Goal: Task Accomplishment & Management: Manage account settings

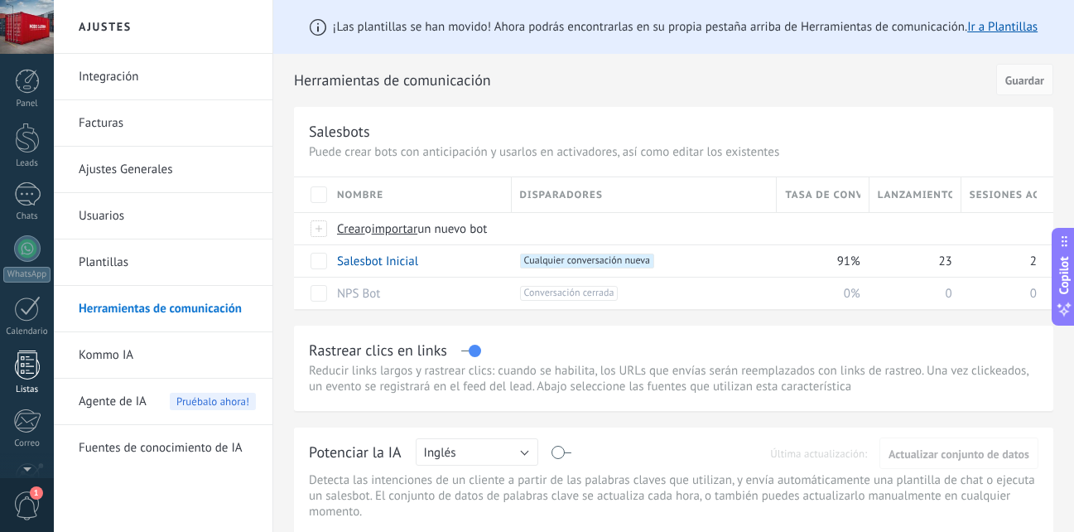
scroll to position [157, 0]
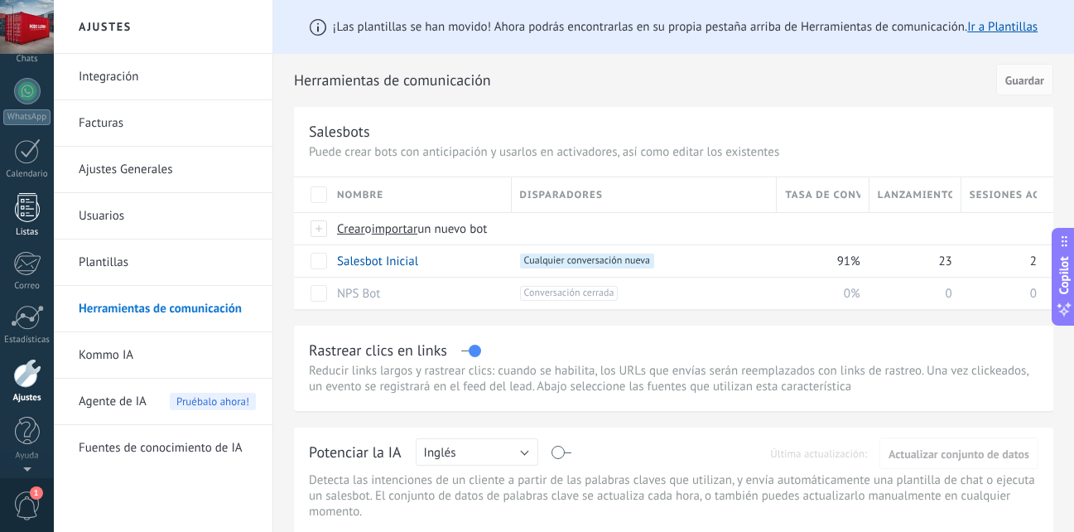
click at [23, 193] on div "Panel Leads Chats WhatsApp Clientes" at bounding box center [27, 194] width 54 height 566
click at [696, 252] on div "+1 Cualquier conversación nueva +0" at bounding box center [641, 260] width 258 height 31
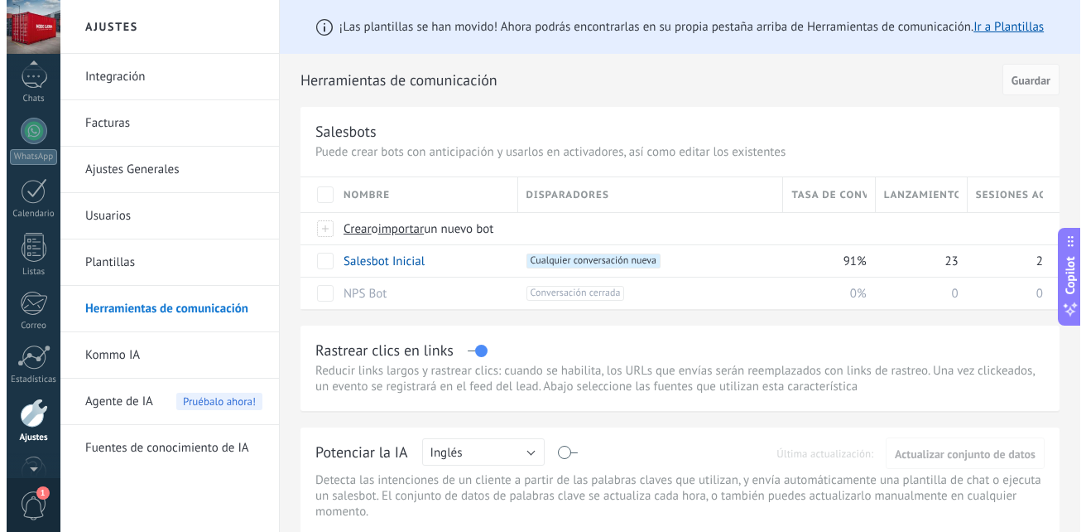
scroll to position [0, 0]
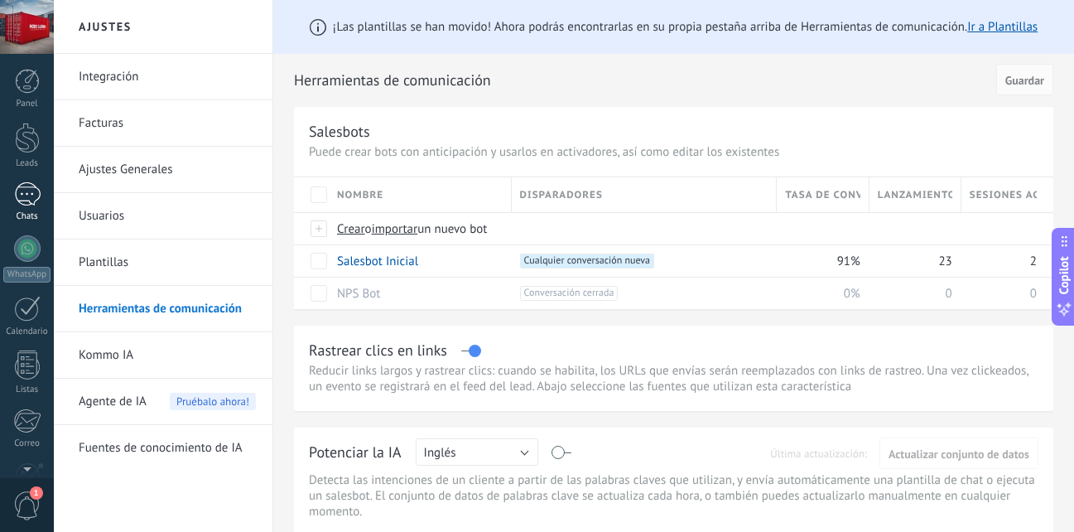
click at [28, 202] on div at bounding box center [27, 194] width 26 height 24
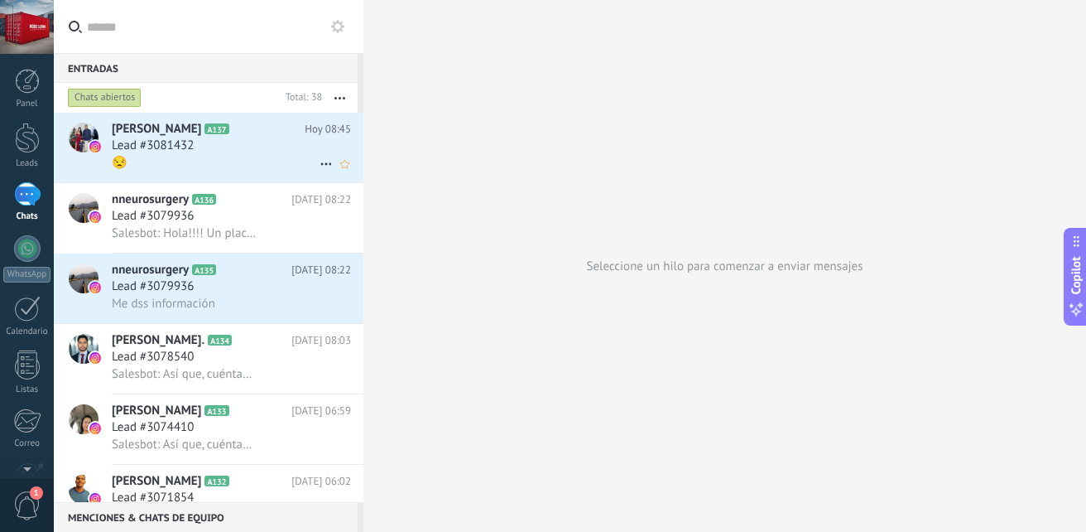
click at [277, 145] on div "Lead #3081432" at bounding box center [231, 145] width 239 height 17
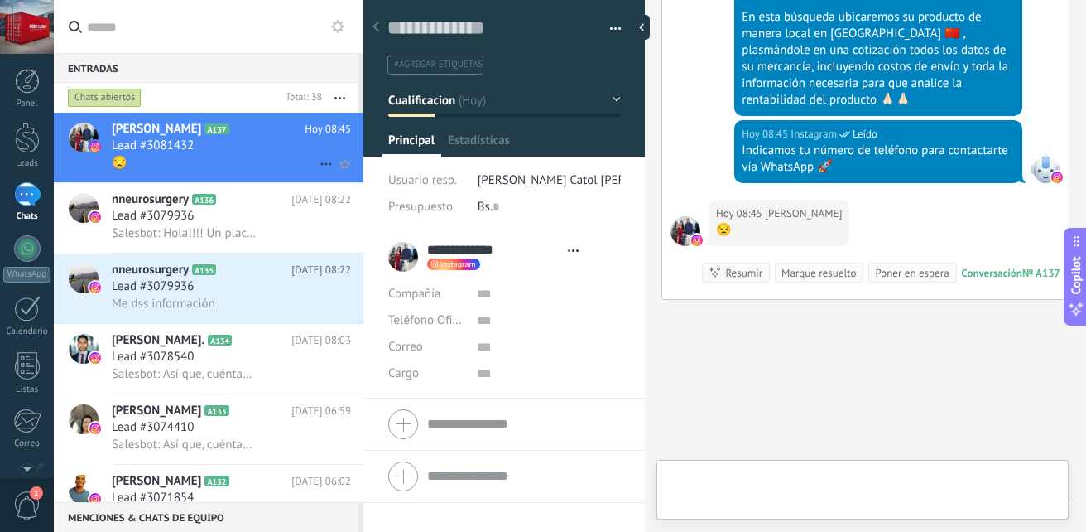
scroll to position [25, 0]
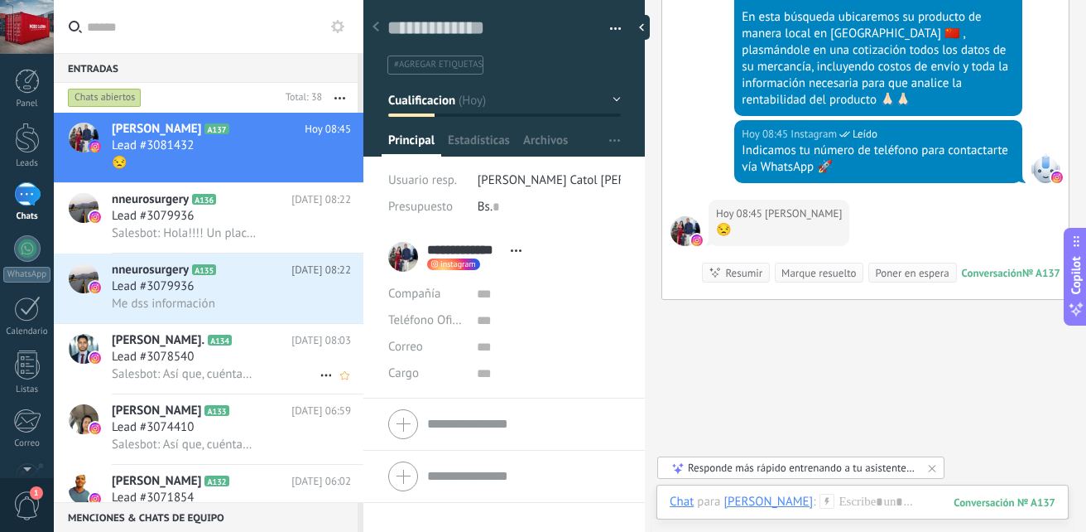
click at [180, 363] on span "Lead #3078540" at bounding box center [153, 357] width 82 height 17
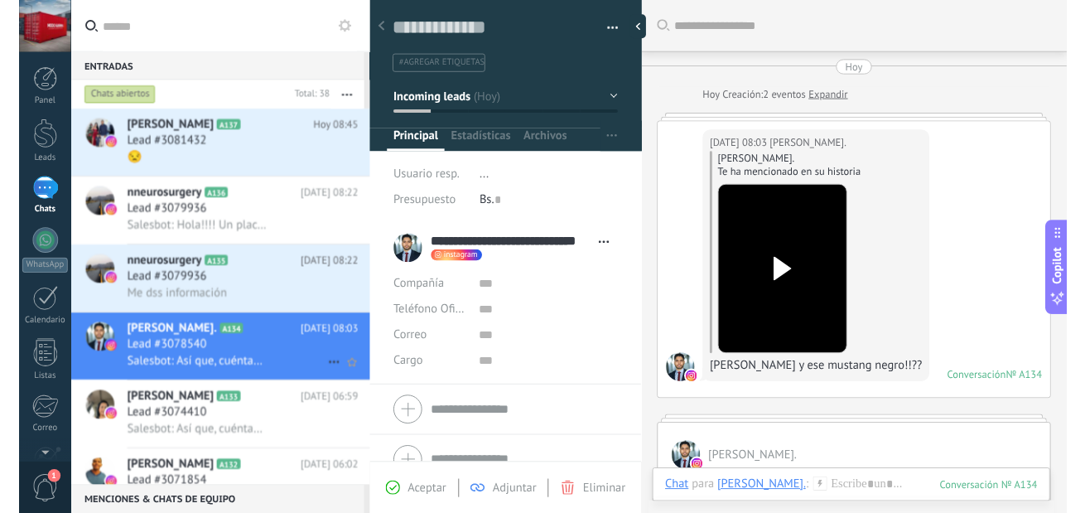
scroll to position [567, 0]
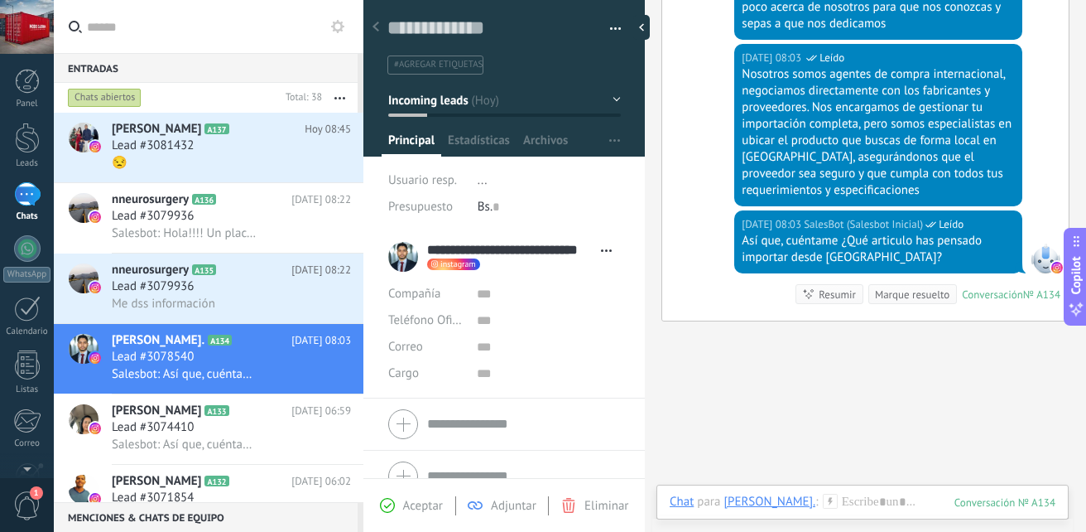
click at [1057, 55] on div "[DATE] 08:03 SalesBot (Salesbot Inicial) Leído Nosotros somos agentes de compra…" at bounding box center [865, 127] width 407 height 166
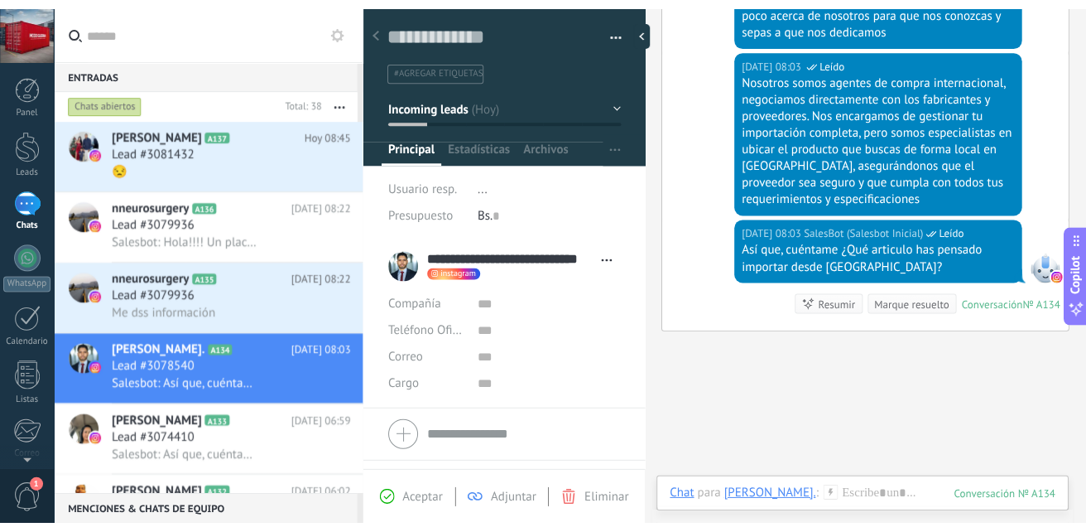
scroll to position [16, 0]
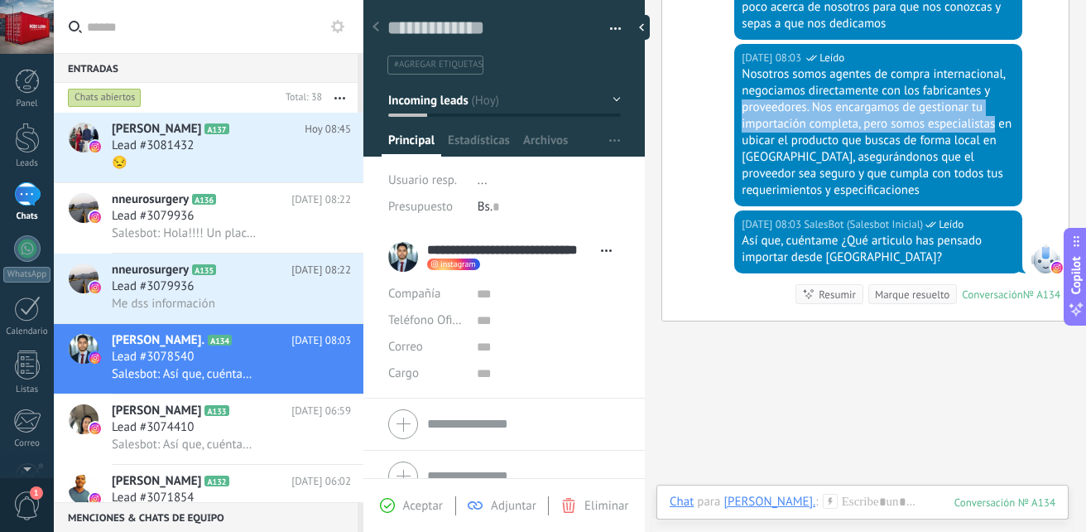
drag, startPoint x: 1047, startPoint y: 99, endPoint x: 1048, endPoint y: 127, distance: 28.2
click at [1048, 127] on div "[DATE] 08:03 SalesBot (Salesbot Inicial) Leído Nosotros somos agentes de compra…" at bounding box center [865, 127] width 407 height 166
click at [276, 428] on div "Lead #3074410" at bounding box center [231, 427] width 239 height 17
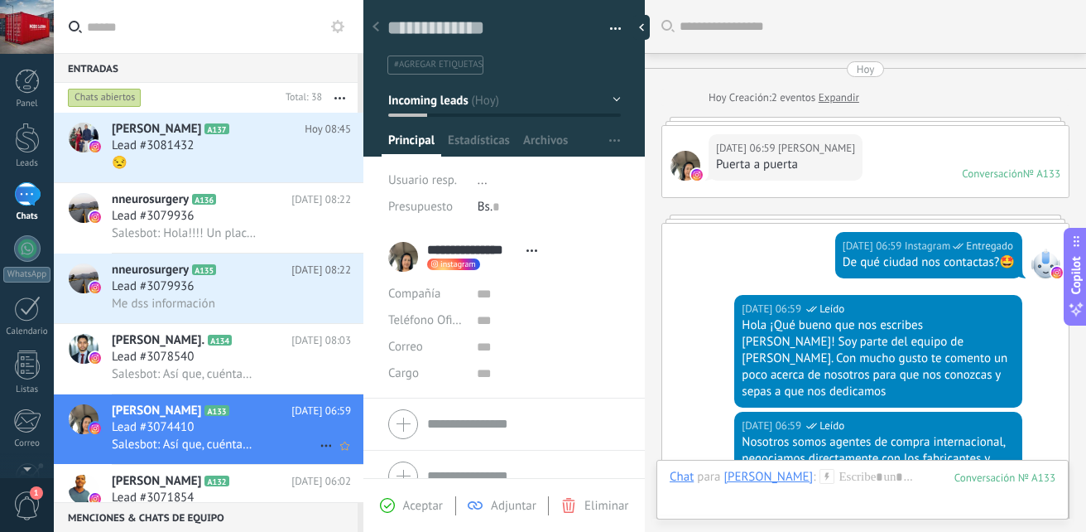
scroll to position [430, 0]
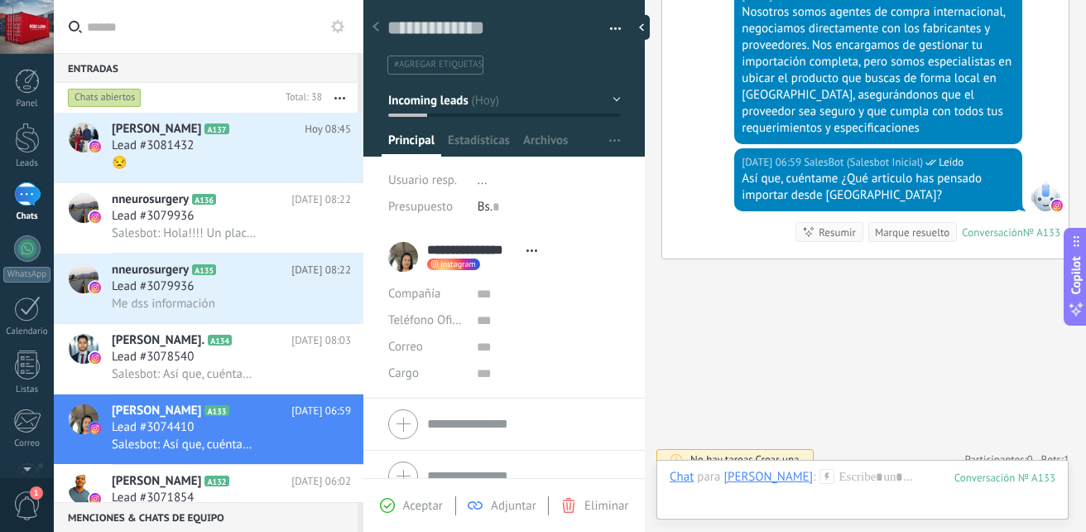
click at [725, 151] on div "[DATE] 06:59 SalesBot (Salesbot Inicial) Leído Así que, cuéntame ¿Qué articulo …" at bounding box center [865, 203] width 407 height 110
click at [774, 148] on div "[DATE] 06:59 SalesBot (Salesbot Inicial) Leído Así que, cuéntame ¿Qué articulo …" at bounding box center [878, 179] width 288 height 63
click at [817, 154] on span "SalesBot (Salesbot Inicial)" at bounding box center [863, 162] width 119 height 17
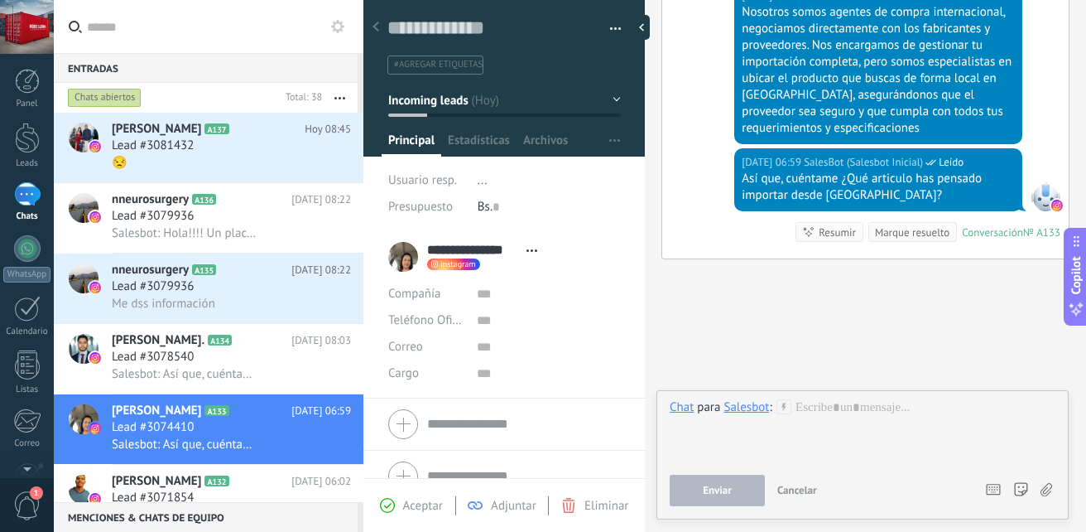
click at [1049, 109] on div "[DATE] 06:59 SalesBot (Salesbot Inicial) Leído Nosotros somos agentes de compra…" at bounding box center [865, 65] width 407 height 166
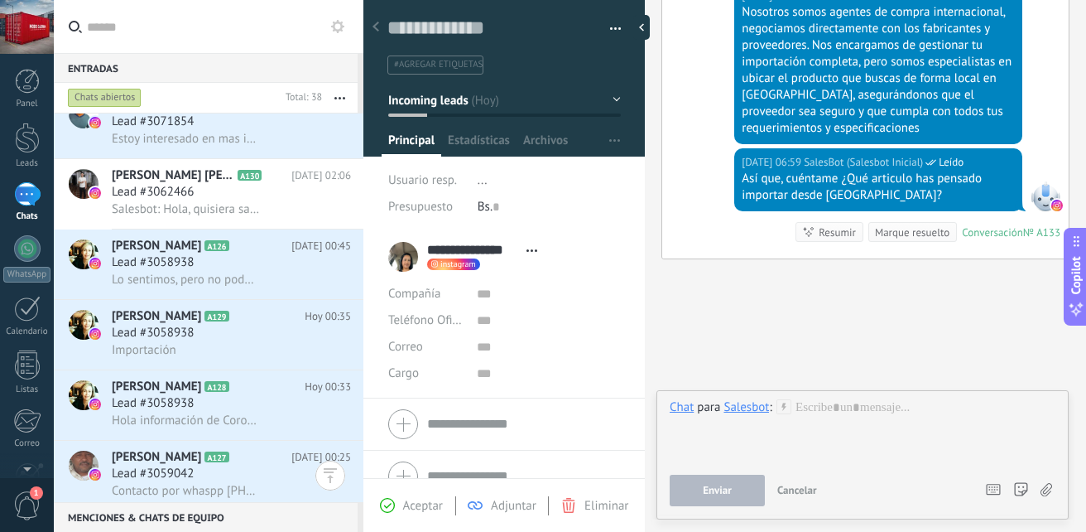
scroll to position [509, 0]
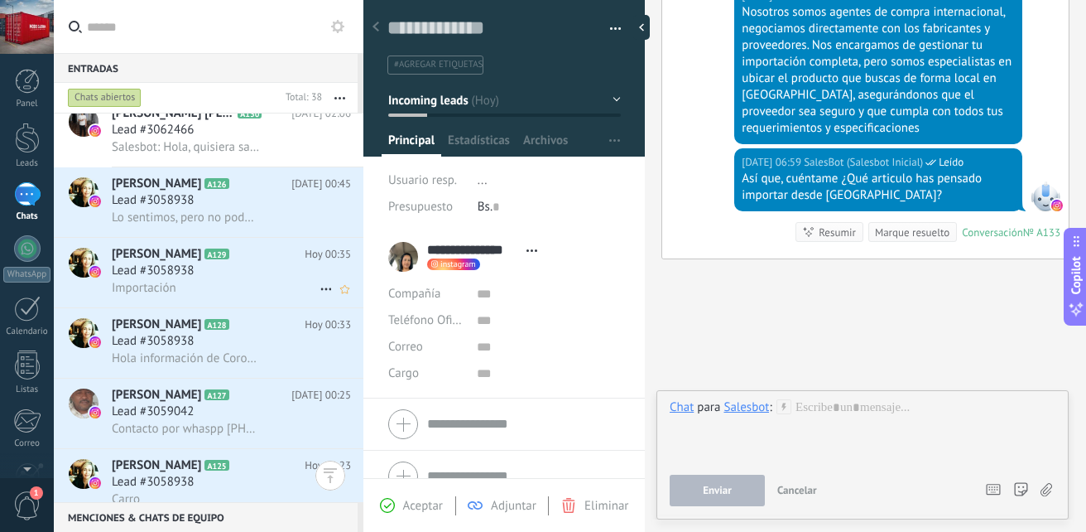
click at [221, 287] on div "Importación" at bounding box center [231, 287] width 239 height 17
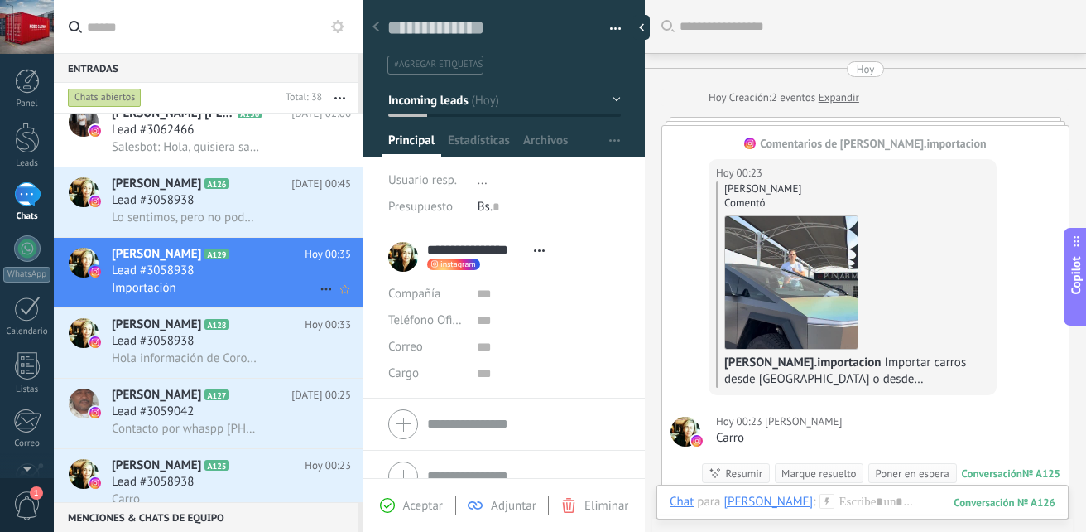
scroll to position [1278, 0]
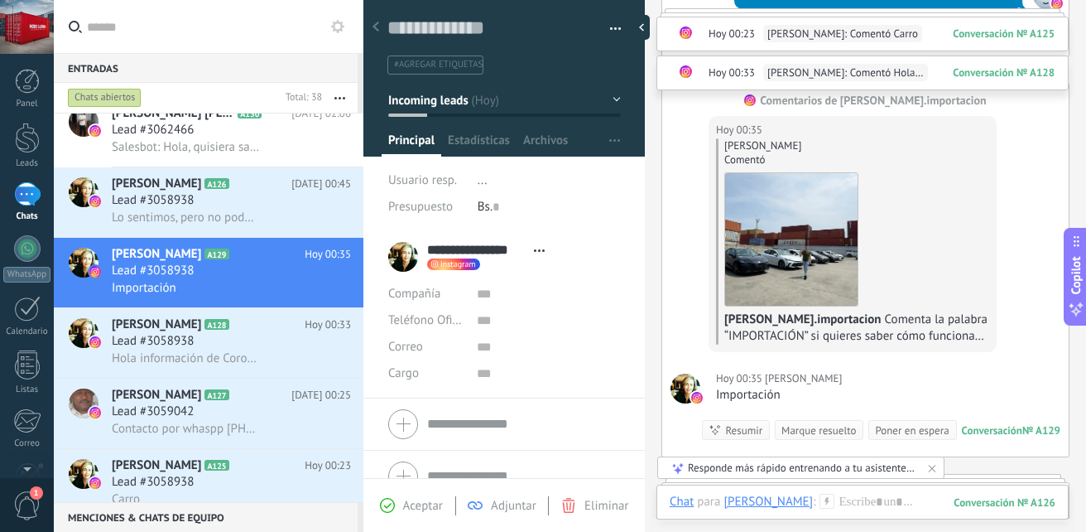
click at [364, 205] on div at bounding box center [364, 266] width 0 height 532
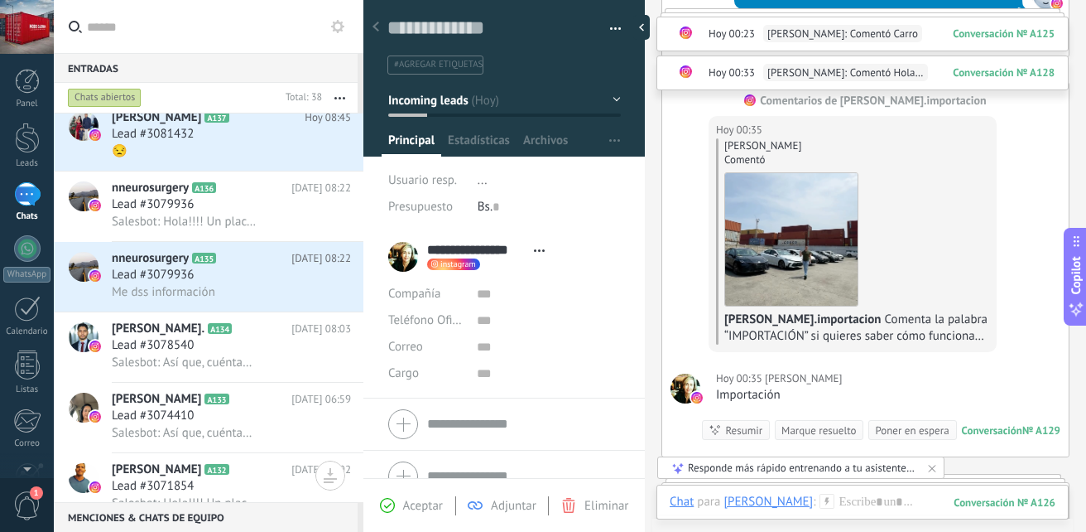
scroll to position [0, 0]
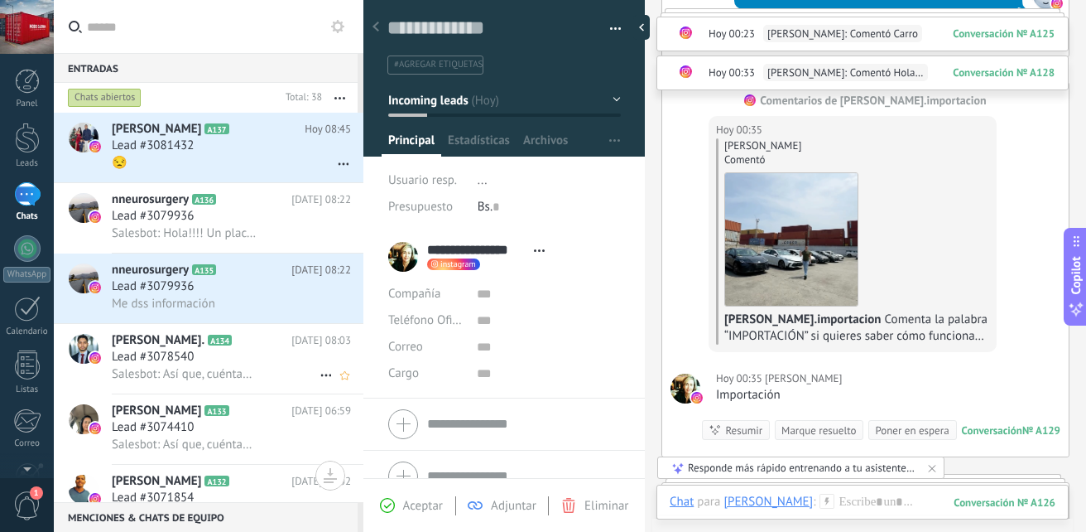
click at [212, 364] on div "Lead #3078540" at bounding box center [231, 357] width 239 height 17
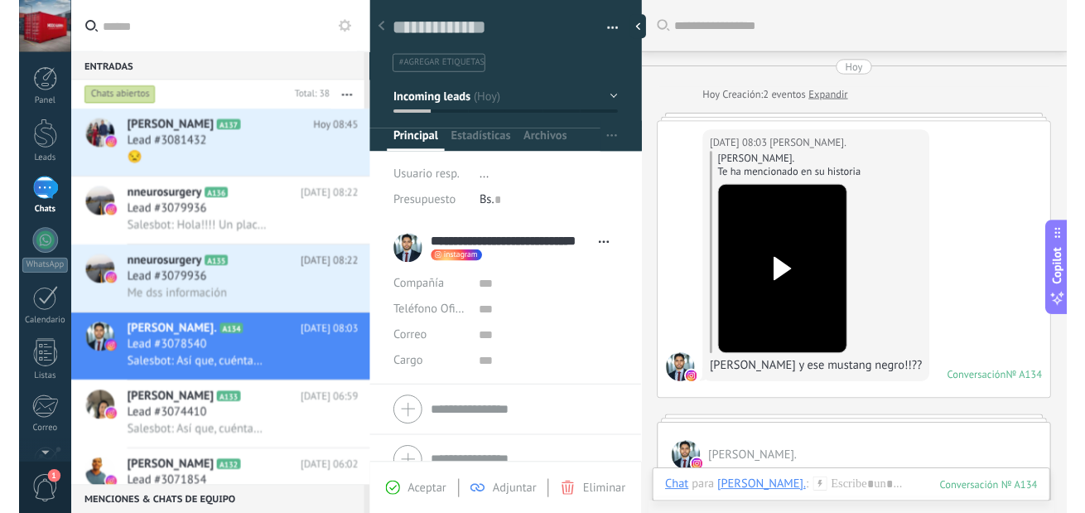
scroll to position [567, 0]
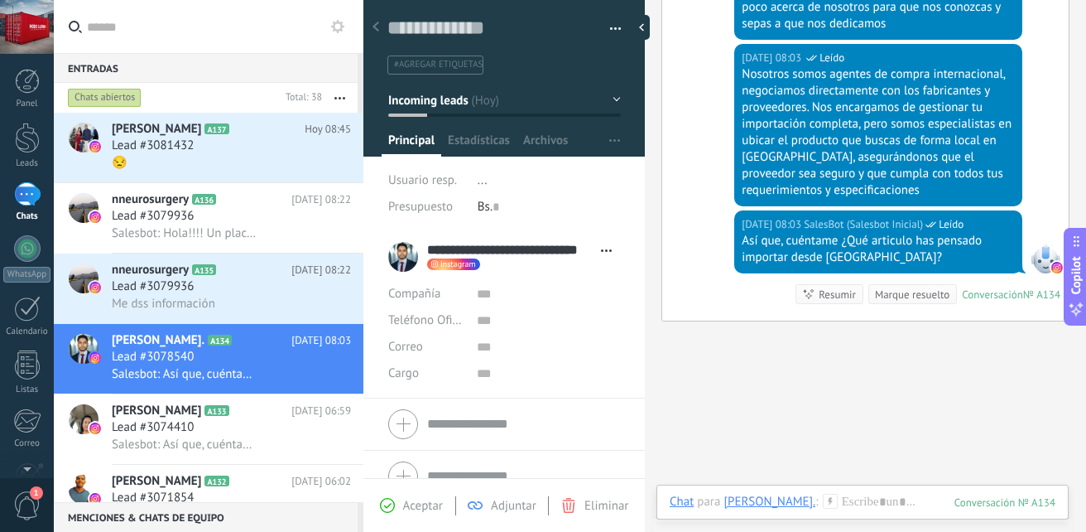
click at [1042, 75] on div "[DATE] 08:03 SalesBot (Salesbot Inicial) Leído Nosotros somos agentes de compra…" at bounding box center [865, 127] width 407 height 166
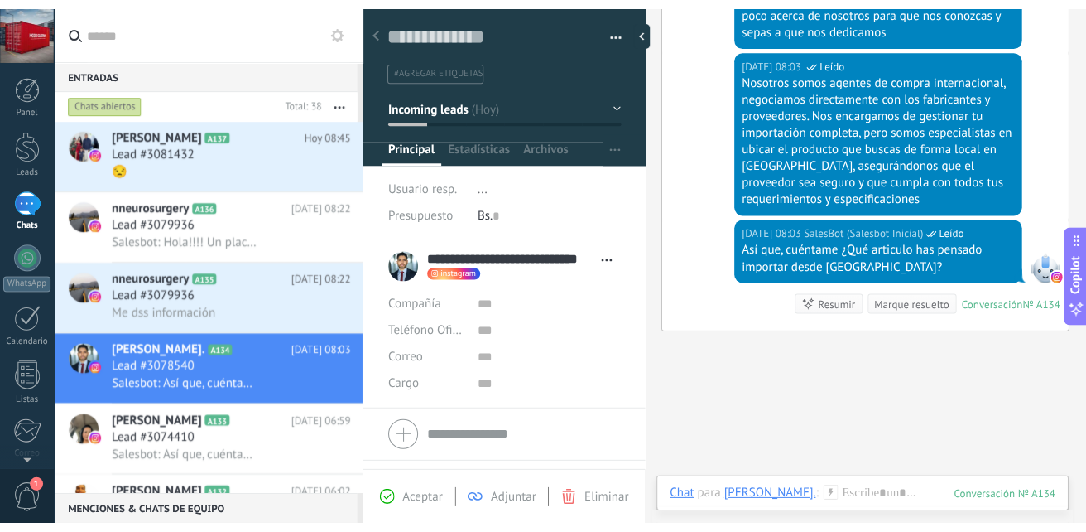
scroll to position [16, 0]
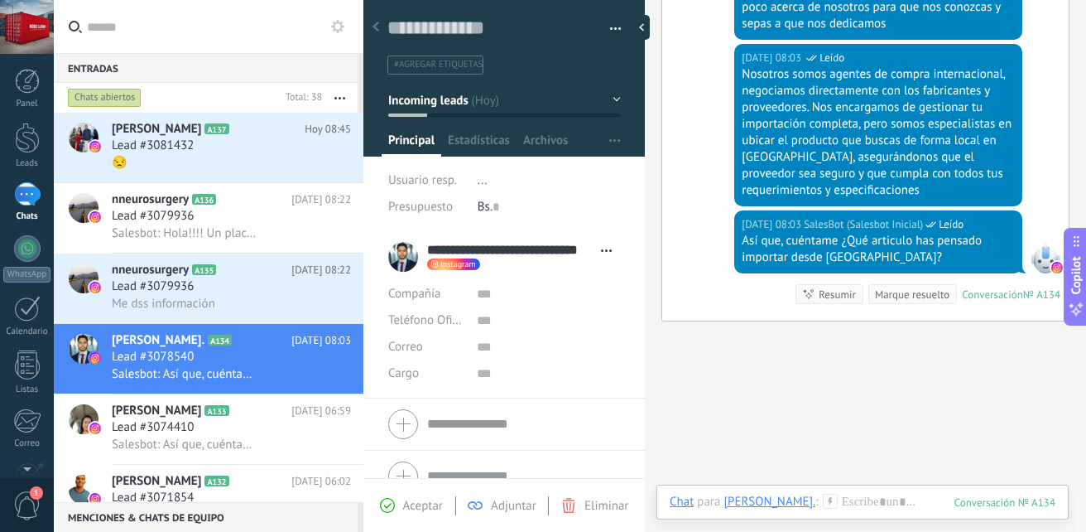
click at [755, 93] on div "Nosotros somos agentes de compra internacional, negociamos directamente con los…" at bounding box center [878, 132] width 273 height 132
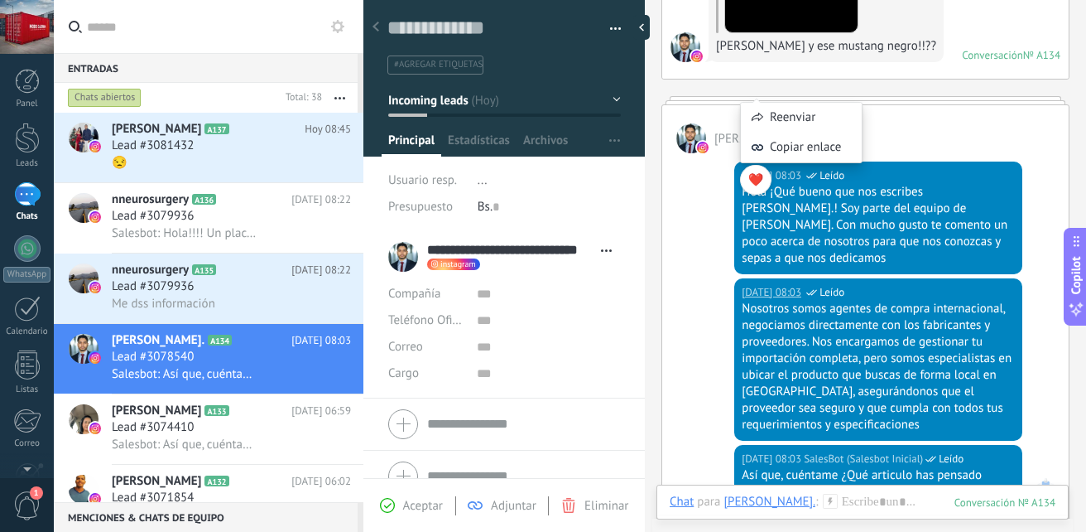
scroll to position [302, 0]
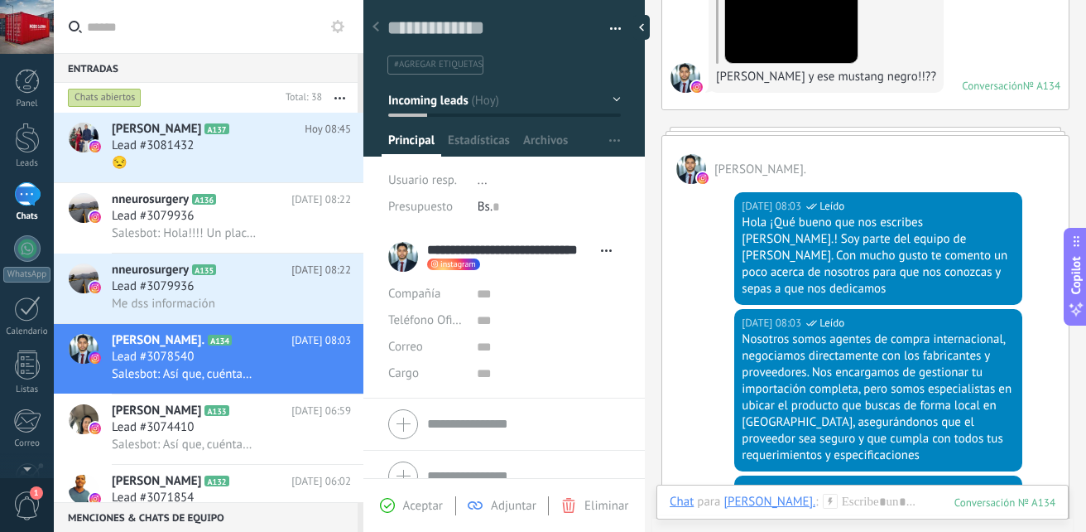
click at [910, 142] on div "[PERSON_NAME]." at bounding box center [865, 160] width 407 height 48
click at [806, 169] on span "[PERSON_NAME]." at bounding box center [761, 169] width 92 height 16
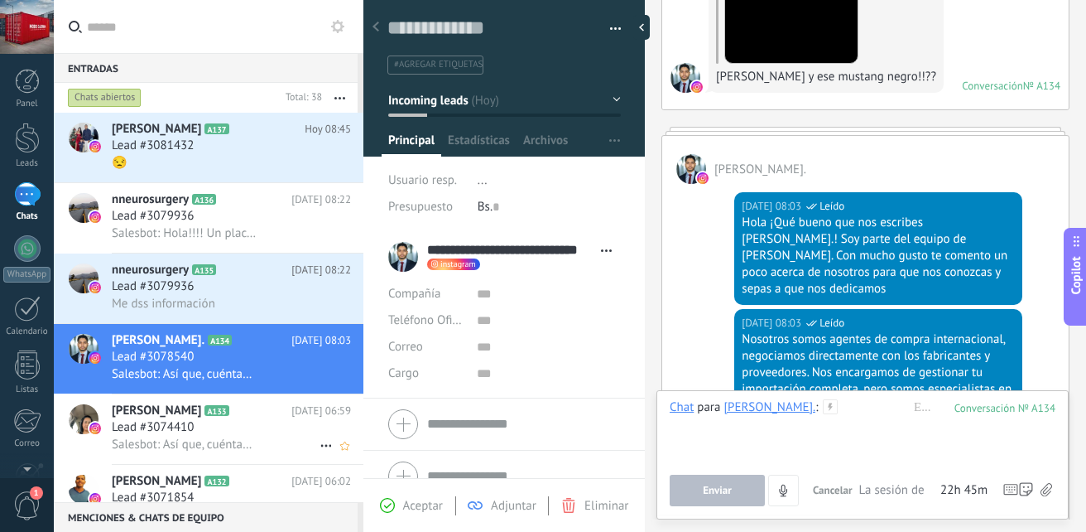
click at [259, 421] on div "Lead #3074410" at bounding box center [231, 427] width 239 height 17
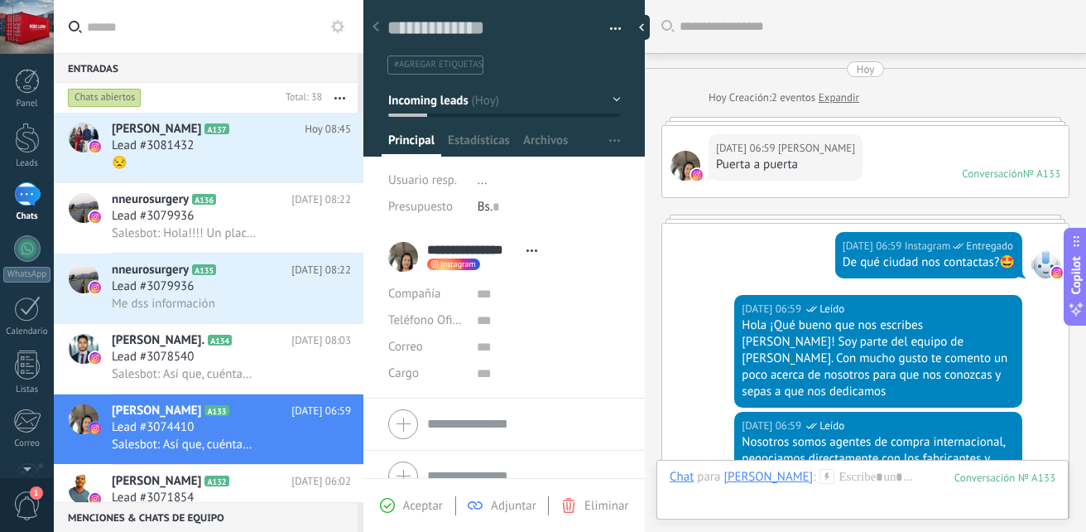
scroll to position [430, 0]
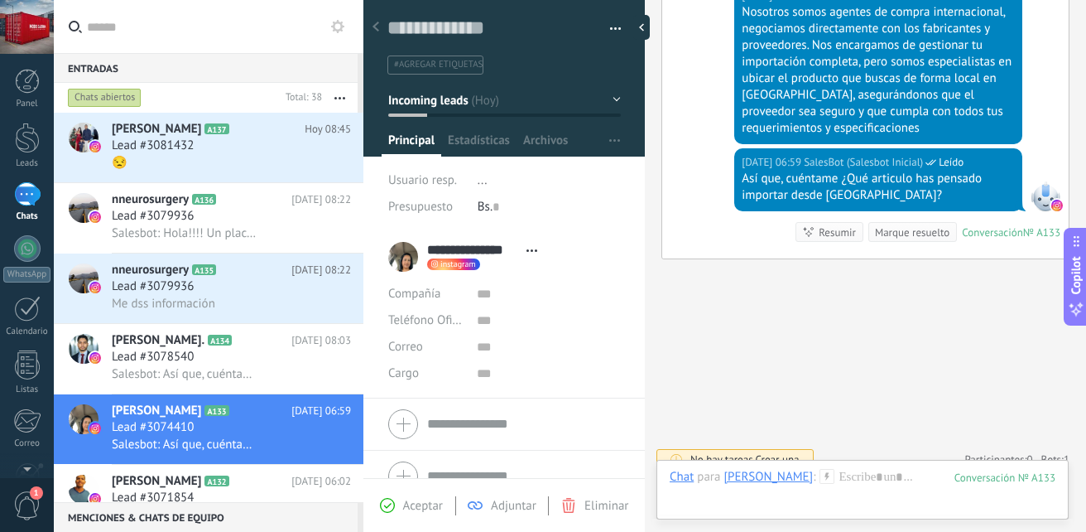
click at [645, 223] on div at bounding box center [645, 266] width 0 height 532
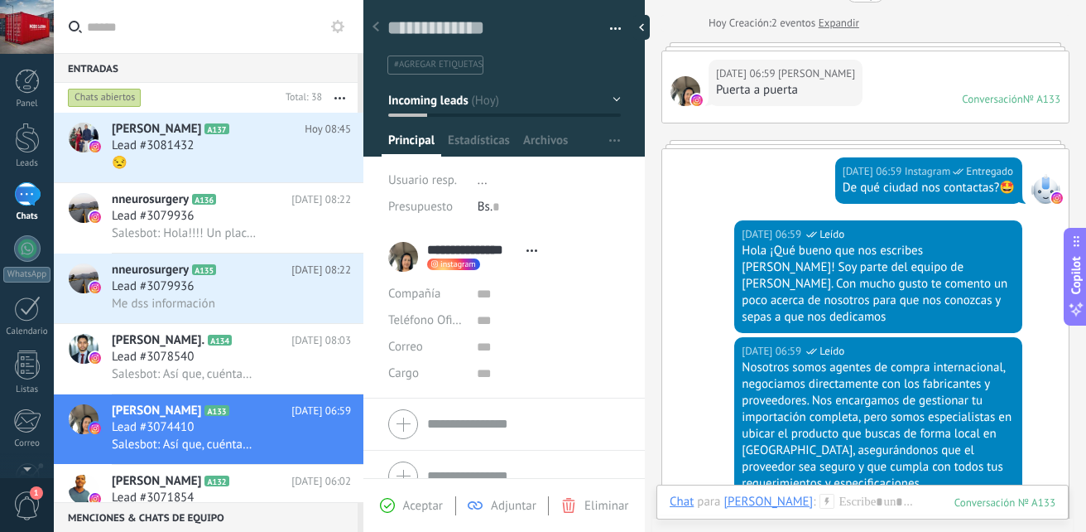
scroll to position [75, 0]
click at [763, 197] on div "[DATE] 06:59 Instagram Entregado De qué ciudad nos contactas?🤩" at bounding box center [865, 183] width 407 height 71
click at [883, 67] on div "[DATE] 06:59 [PERSON_NAME] Puerta a puerta Conversación № A133 Conversación № A…" at bounding box center [865, 86] width 407 height 71
click at [26, 205] on div at bounding box center [27, 194] width 26 height 24
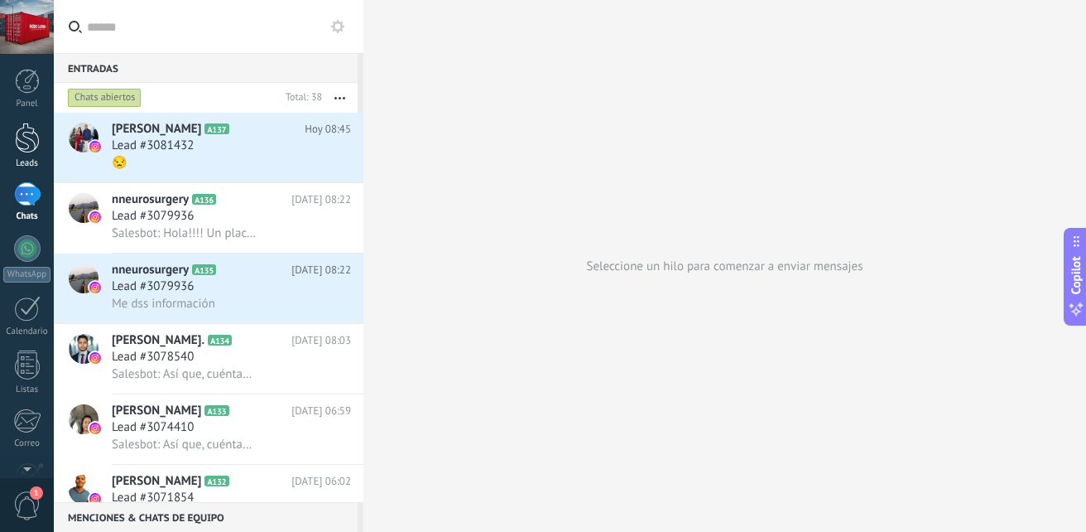
click at [22, 168] on div "Leads" at bounding box center [27, 163] width 48 height 11
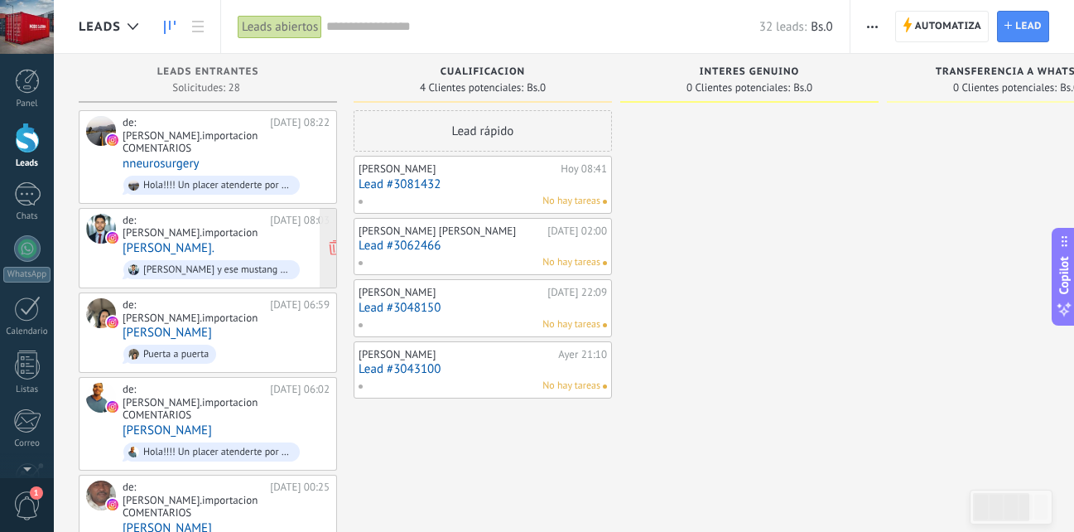
click at [214, 241] on link "[PERSON_NAME]." at bounding box center [169, 248] width 92 height 14
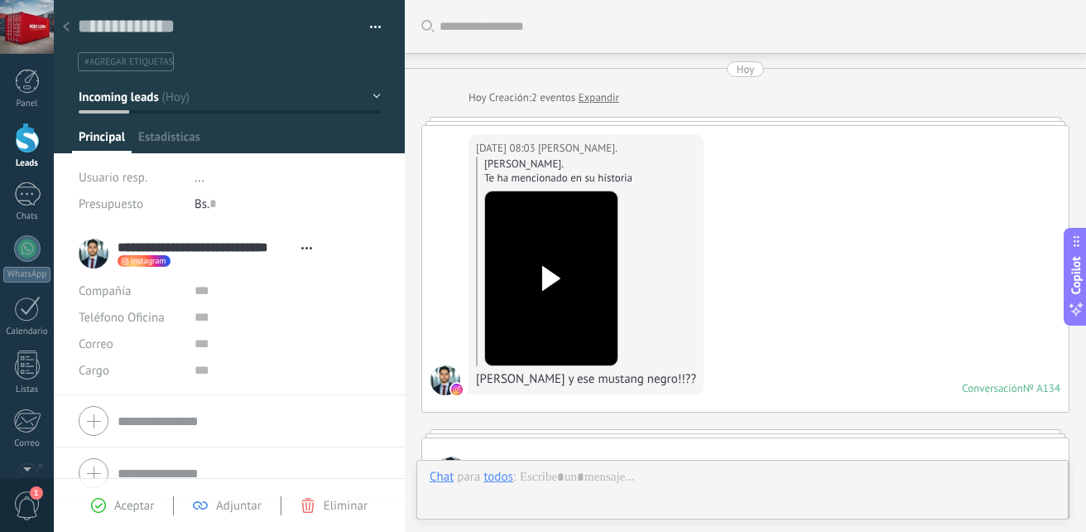
scroll to position [25, 0]
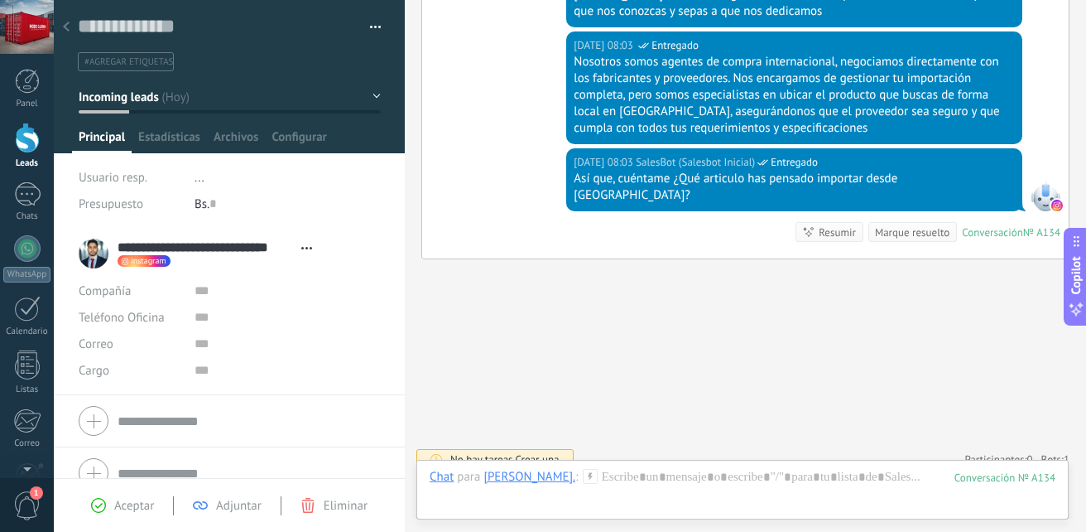
drag, startPoint x: 402, startPoint y: 103, endPoint x: 392, endPoint y: 7, distance: 96.7
click at [389, 0] on html ".abccls-1,.abccls-2{fill-rule:evenodd}.abccls-2{fill:#fff} .abfcls-1{fill:none}…" at bounding box center [543, 266] width 1086 height 532
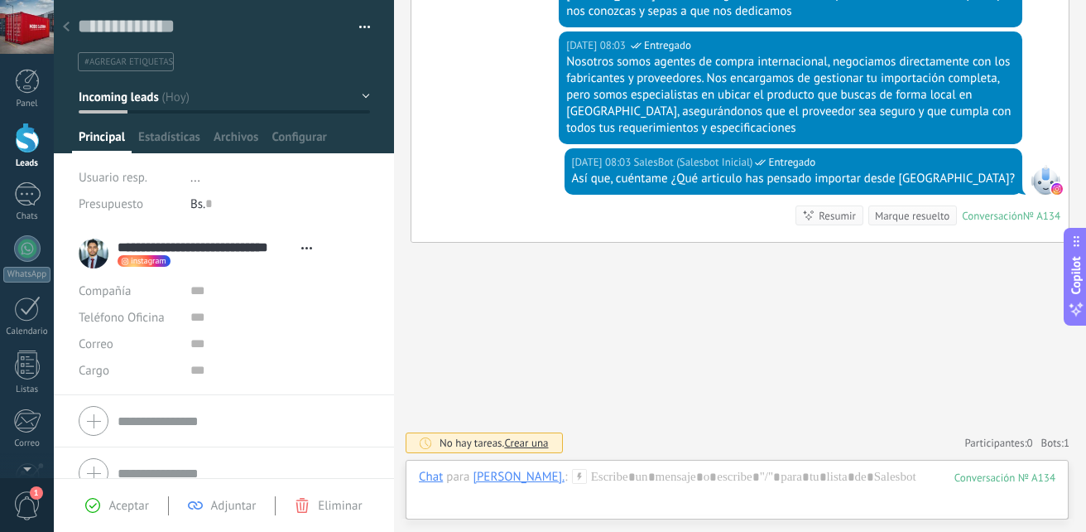
click at [27, 153] on link "Leads" at bounding box center [27, 146] width 54 height 46
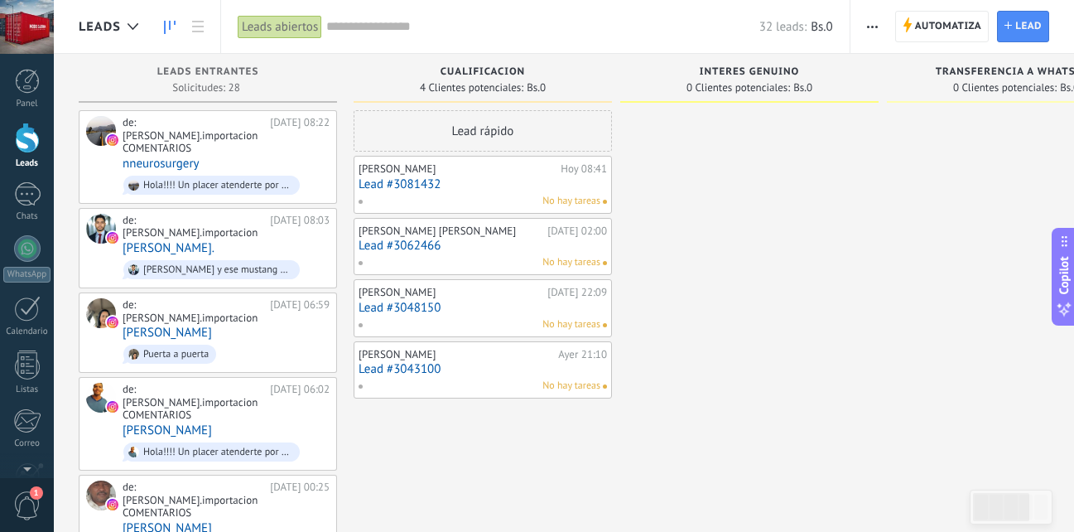
click at [536, 192] on div "[PERSON_NAME] Lakers [DATE] 08:41 Lead #3081432 No hay tareas" at bounding box center [483, 185] width 248 height 48
click at [434, 194] on div "No hay tareas" at bounding box center [479, 201] width 243 height 15
click at [546, 246] on link "Lead #3062466" at bounding box center [483, 245] width 248 height 14
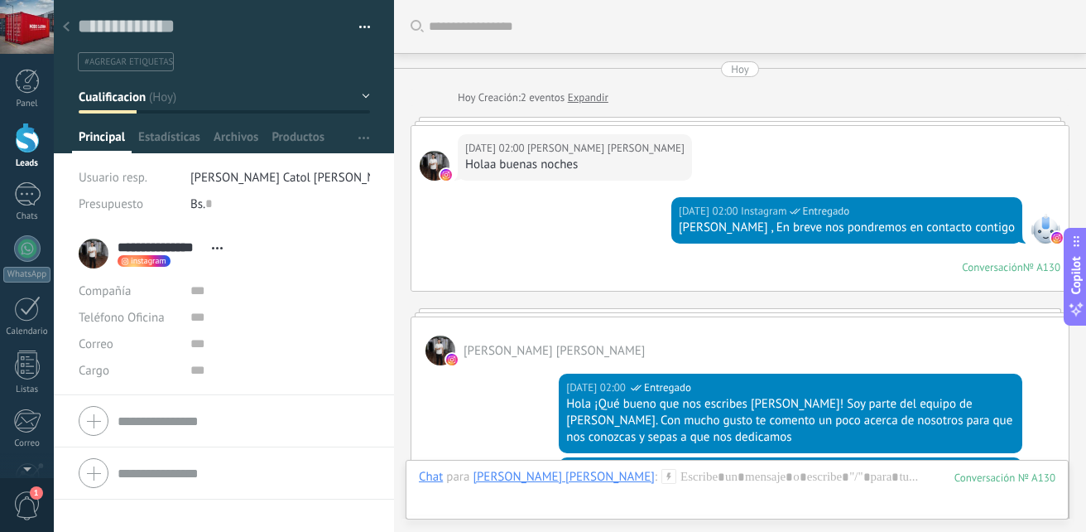
scroll to position [1239, 0]
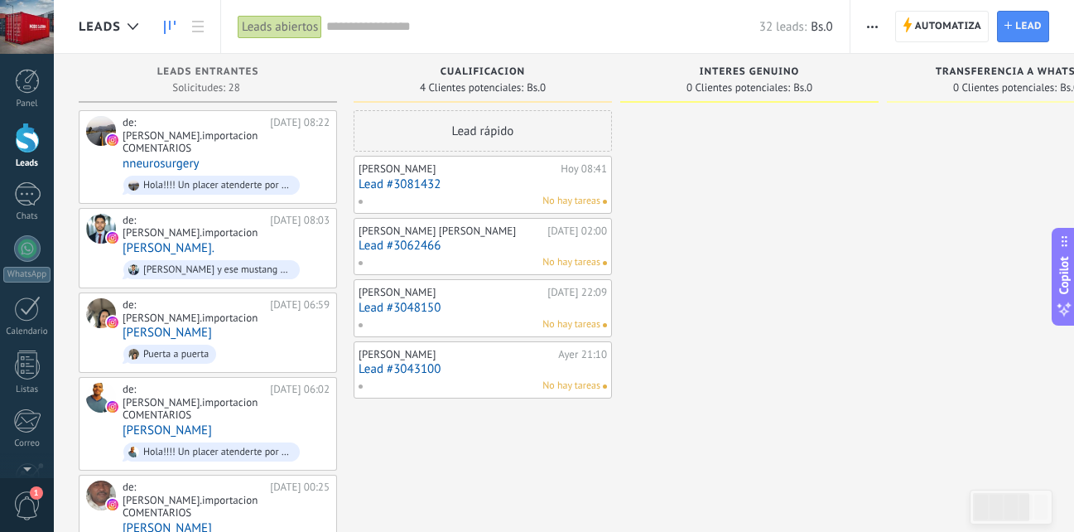
click at [551, 195] on span "No hay tareas" at bounding box center [571, 201] width 58 height 15
click at [407, 181] on link "Lead #3081432" at bounding box center [483, 184] width 248 height 14
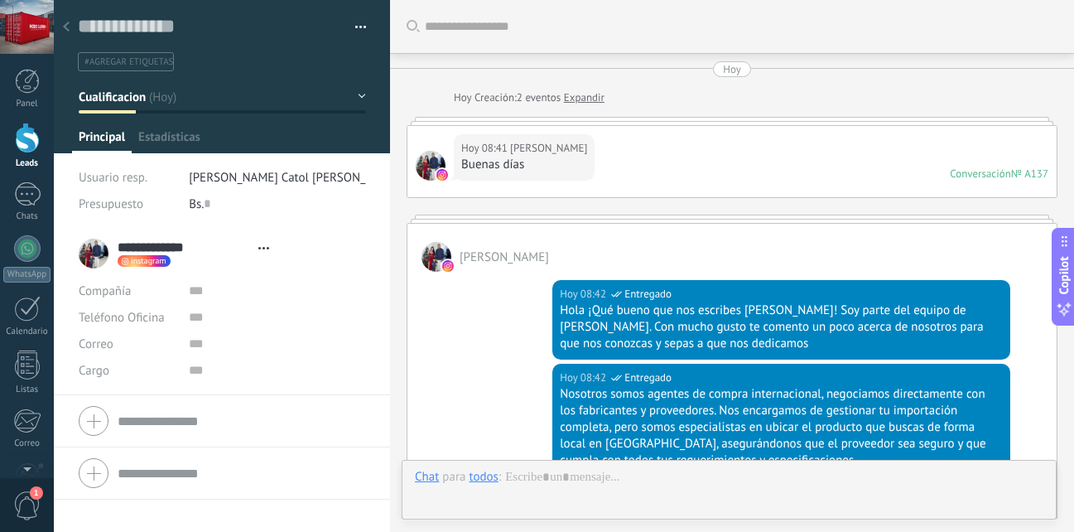
type textarea "**********"
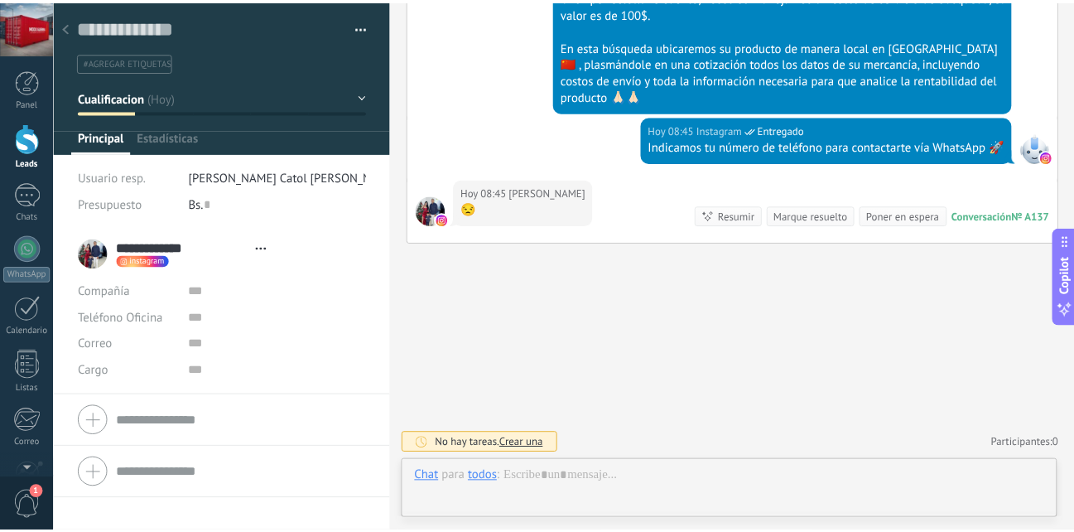
scroll to position [25, 0]
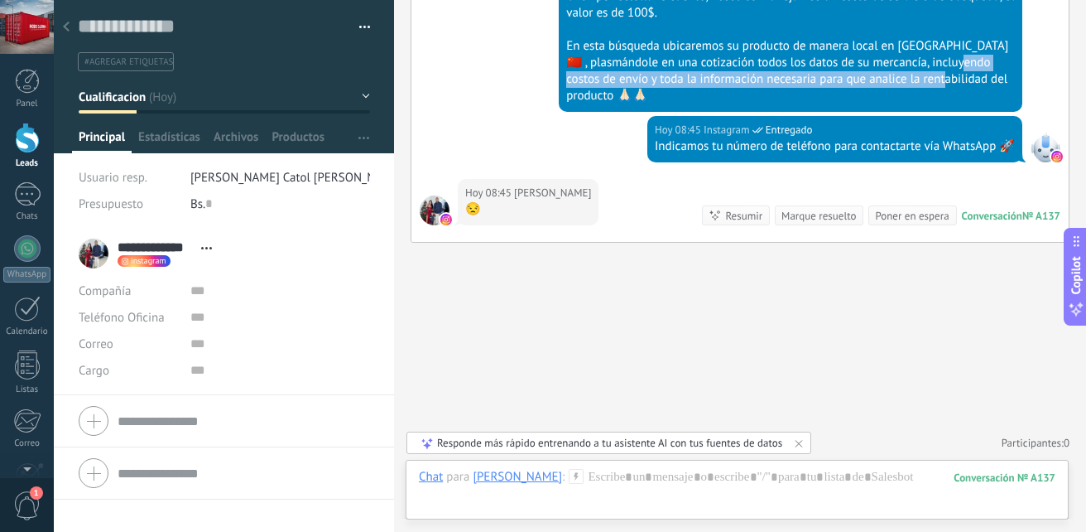
drag, startPoint x: 1037, startPoint y: 79, endPoint x: 503, endPoint y: 86, distance: 533.3
click at [503, 86] on div "[DATE] 08:45 Instagram Entregado Okok perfecto!!! Le cuento, nosotros manejamos…" at bounding box center [740, 41] width 657 height 150
click at [516, 80] on div "[DATE] 08:45 Instagram Entregado Okok perfecto!!! Le cuento, nosotros manejamos…" at bounding box center [740, 41] width 657 height 150
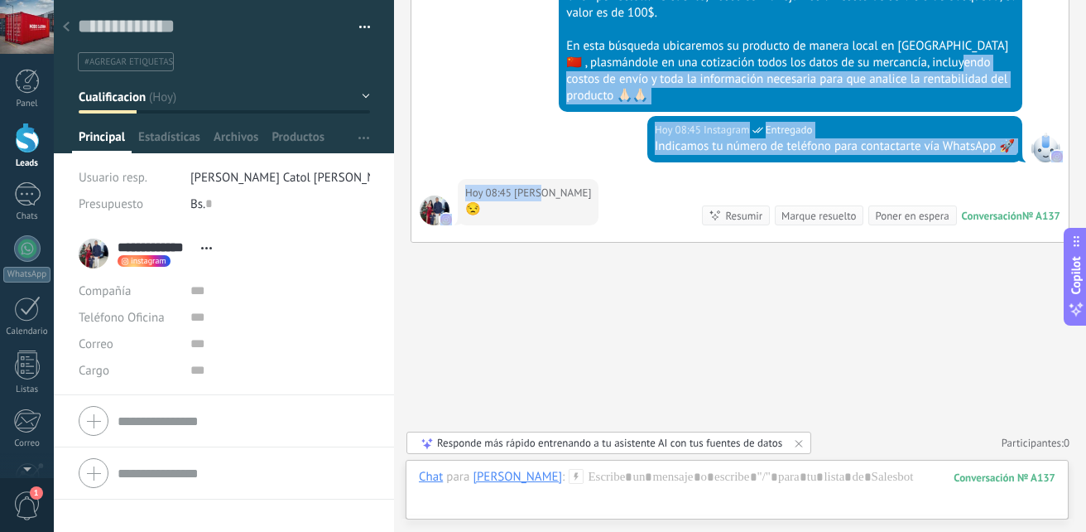
drag, startPoint x: 520, startPoint y: 76, endPoint x: 537, endPoint y: 180, distance: 105.0
click at [1013, 111] on div "[DATE] 08:45 Instagram Entregado Okok perfecto!!! Le cuento, nosotros manejamos…" at bounding box center [740, 41] width 657 height 150
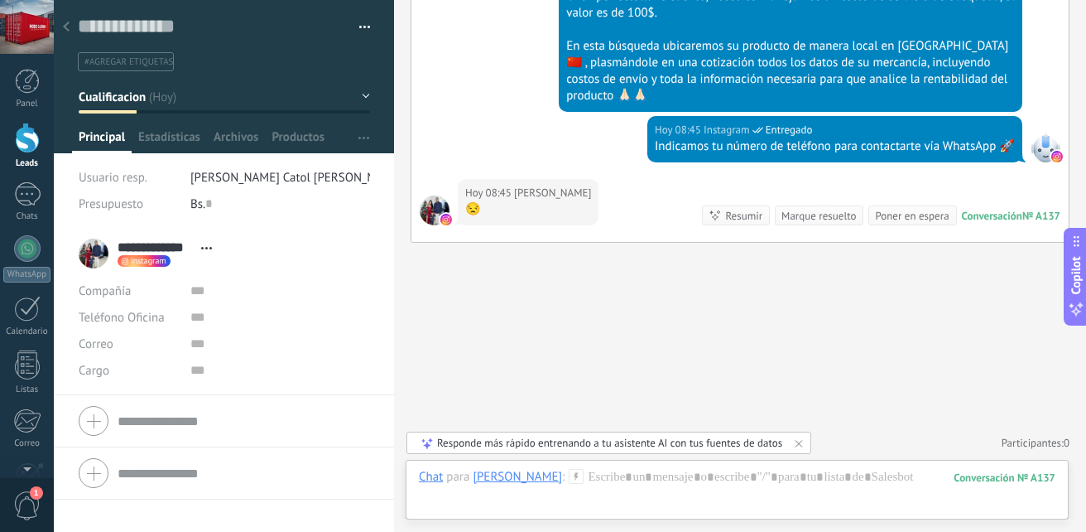
click at [330, 89] on button "Cualificacion" at bounding box center [224, 97] width 291 height 30
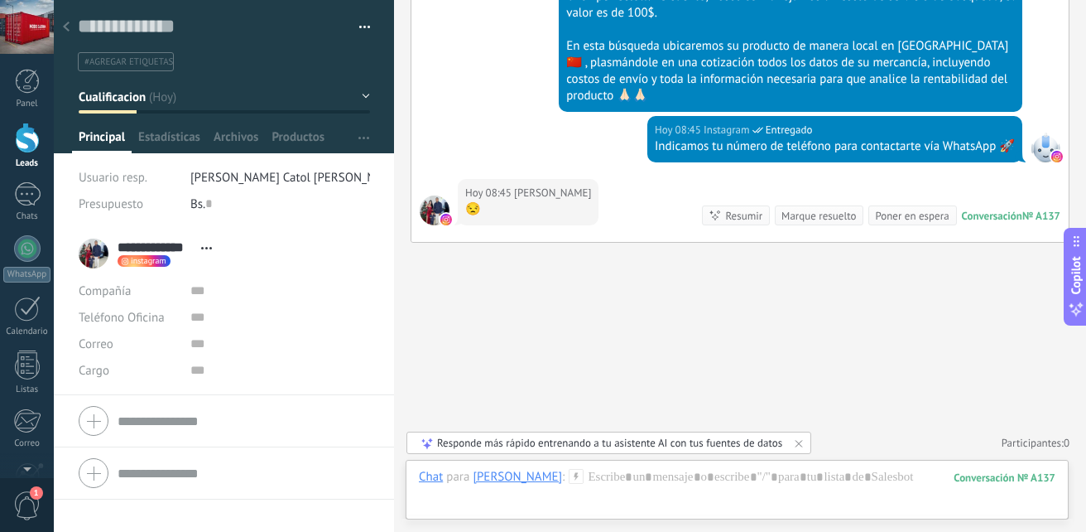
click at [68, 15] on div at bounding box center [66, 28] width 23 height 32
